Goal: Information Seeking & Learning: Understand process/instructions

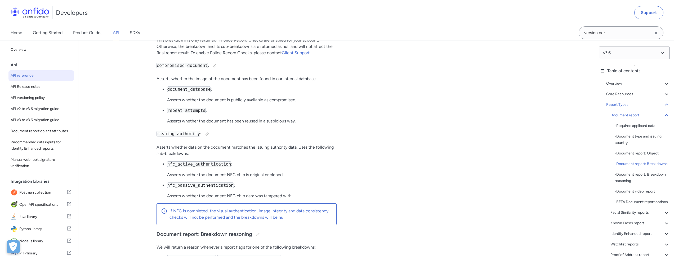
scroll to position [20622, 0]
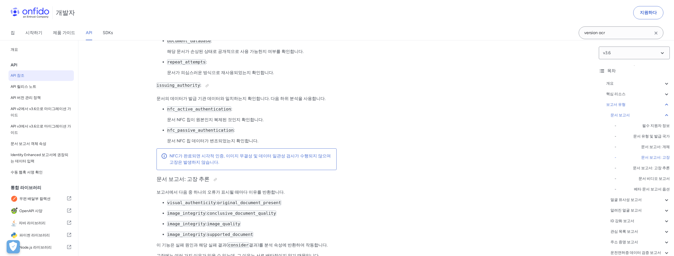
scroll to position [20565, 0]
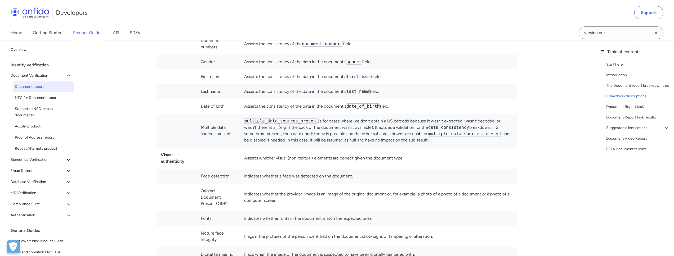
scroll to position [2005, 0]
click at [130, 106] on div "Back to Home Overview Identity verification Document Verification Document repo…" at bounding box center [337, 116] width 674 height 4122
click at [138, 128] on div "Back to Home Overview Identity verification Document Verification Document repo…" at bounding box center [337, 116] width 674 height 4122
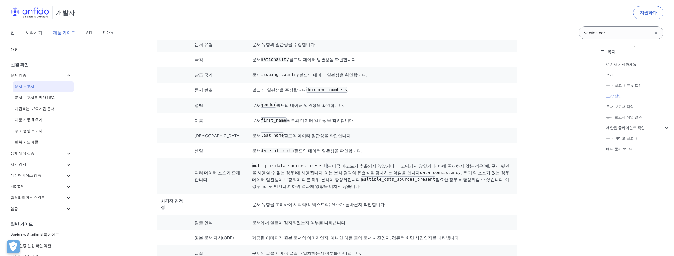
scroll to position [1938, 0]
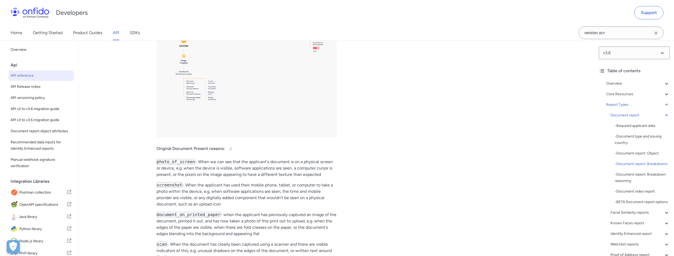
scroll to position [21301, 0]
